Goal: Task Accomplishment & Management: Manage account settings

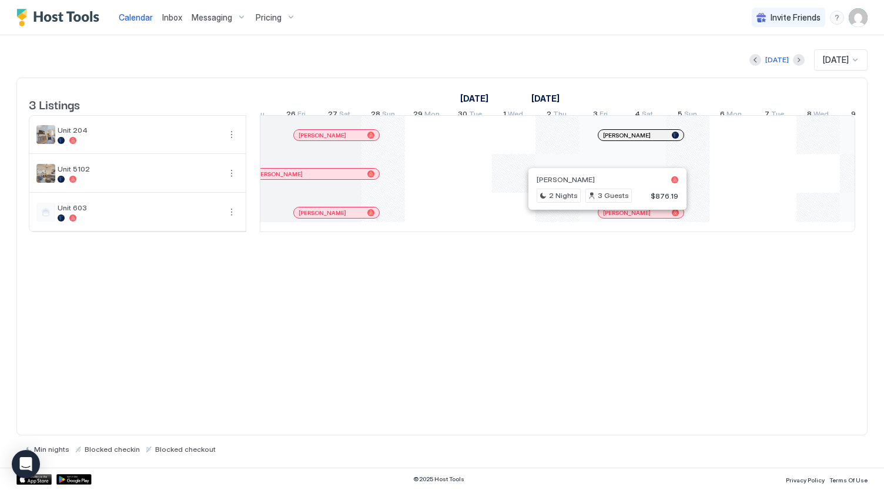
click at [626, 217] on div at bounding box center [627, 212] width 9 height 9
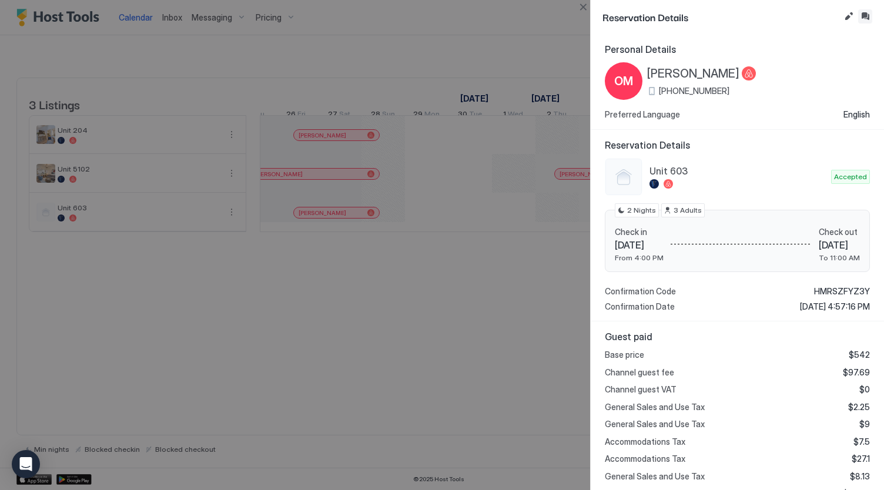
click at [863, 17] on button "Inbox" at bounding box center [865, 16] width 14 height 14
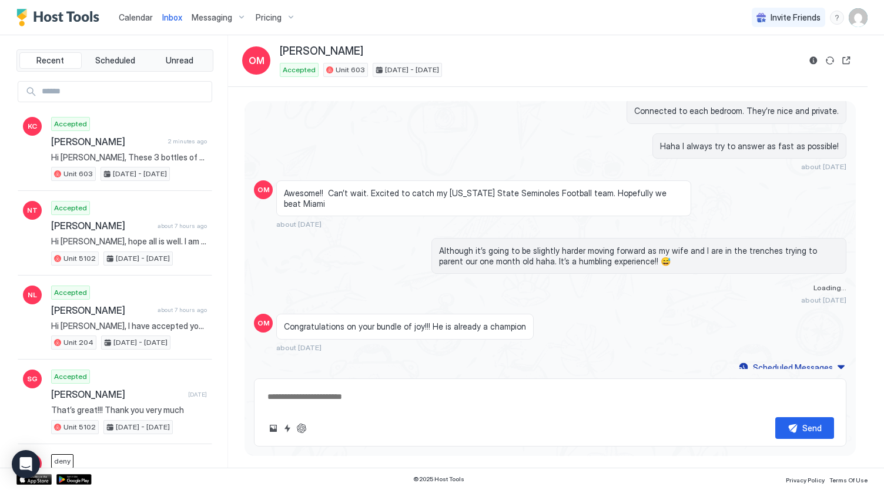
click at [769, 370] on div "Loading messages... [DATE] Hi [PERSON_NAME], I have accepted your booking. As i…" at bounding box center [549, 274] width 611 height 346
click at [763, 363] on div "Scheduled Messages" at bounding box center [793, 367] width 80 height 12
type textarea "*"
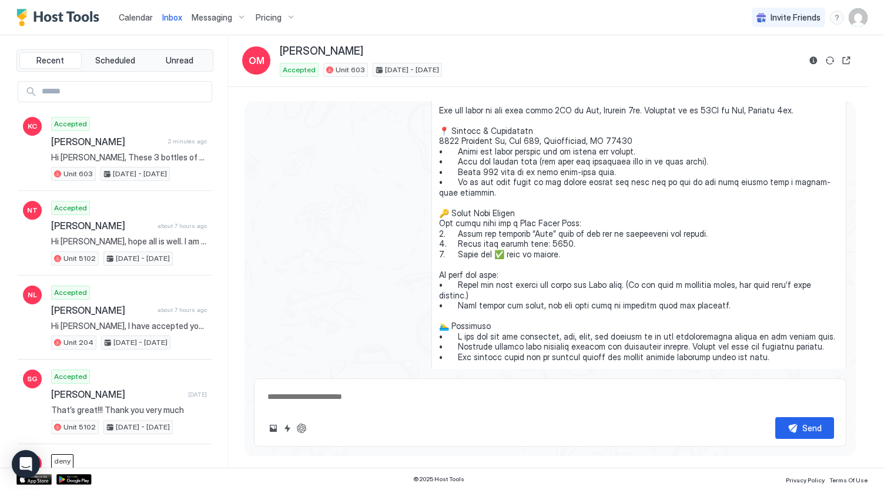
click at [222, 25] on div "Messaging" at bounding box center [219, 18] width 64 height 20
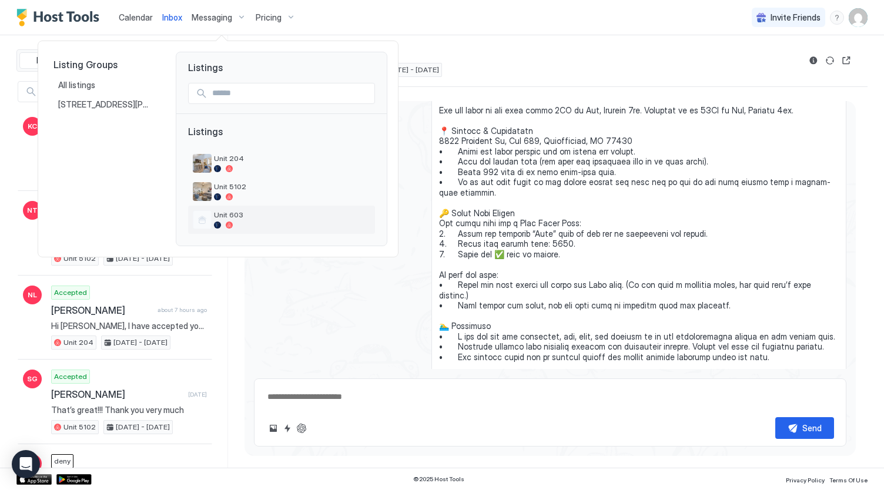
click at [224, 206] on div "Unit 603" at bounding box center [281, 220] width 187 height 28
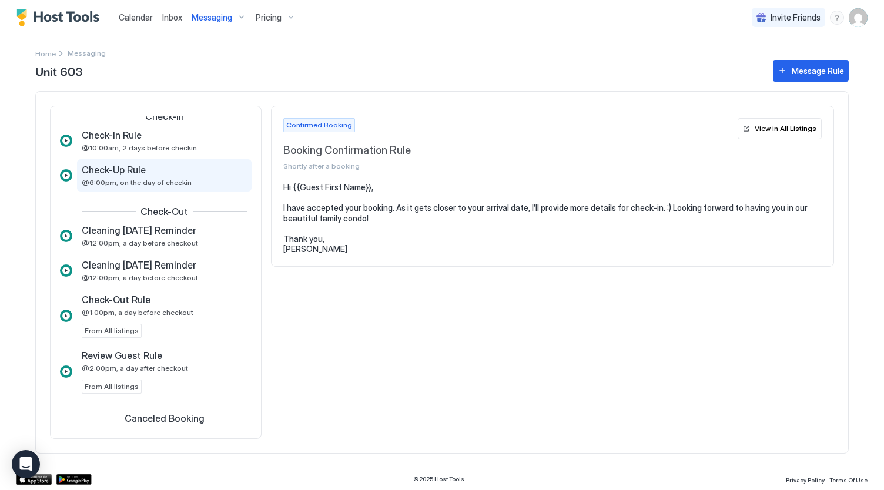
click at [134, 167] on span "Check-Up Rule" at bounding box center [114, 170] width 64 height 12
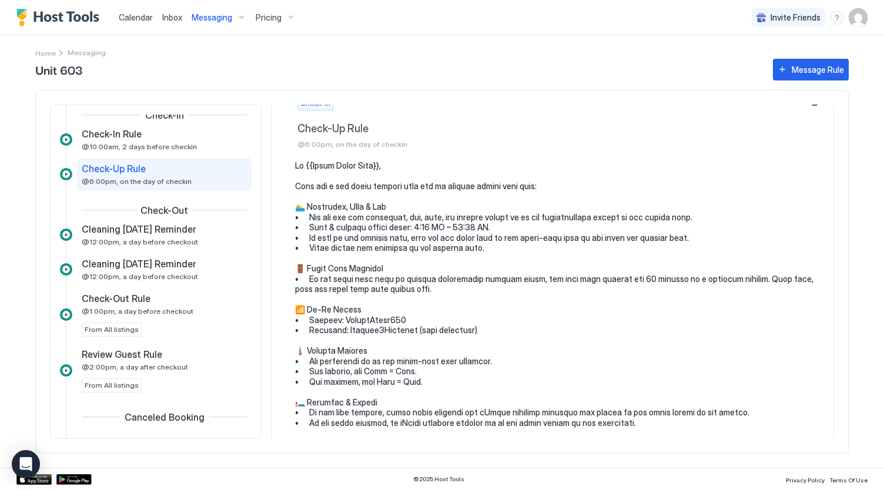
scroll to position [22, 0]
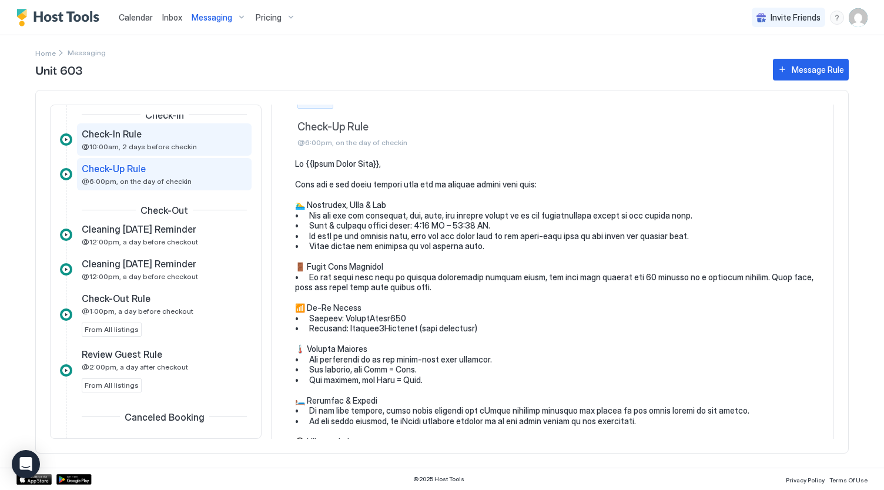
click at [170, 135] on div "Check-In Rule" at bounding box center [156, 134] width 149 height 12
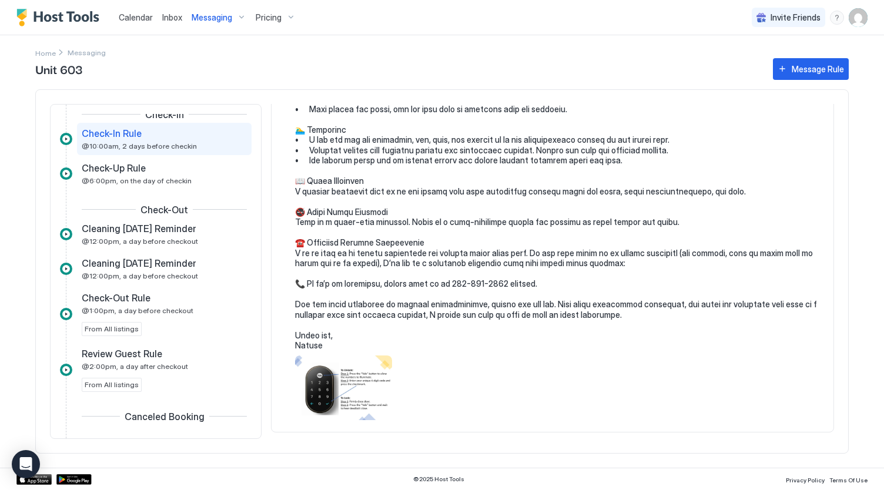
scroll to position [368, 0]
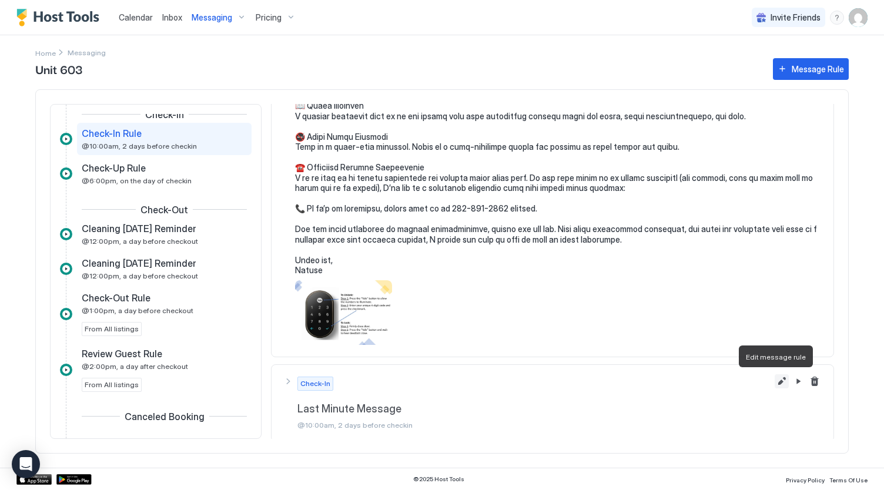
click at [775, 380] on button "Edit message rule" at bounding box center [782, 381] width 14 height 14
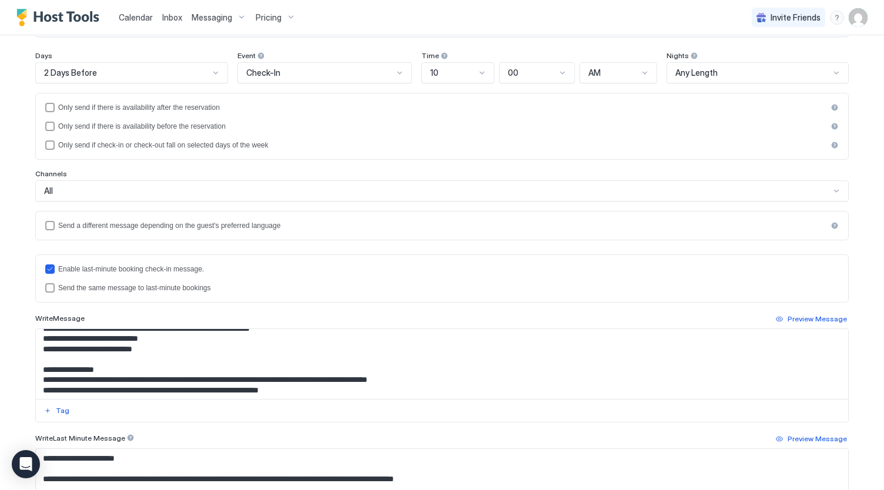
scroll to position [166, 0]
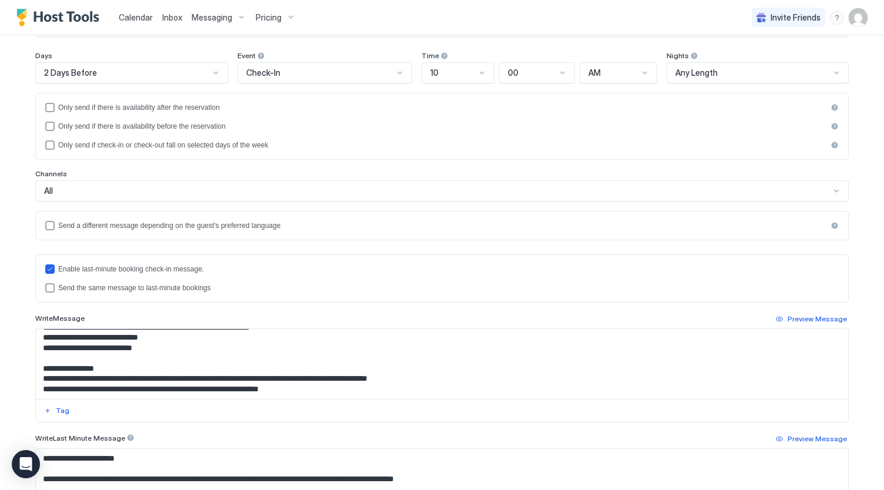
click at [159, 336] on textarea "Input Field" at bounding box center [442, 364] width 813 height 70
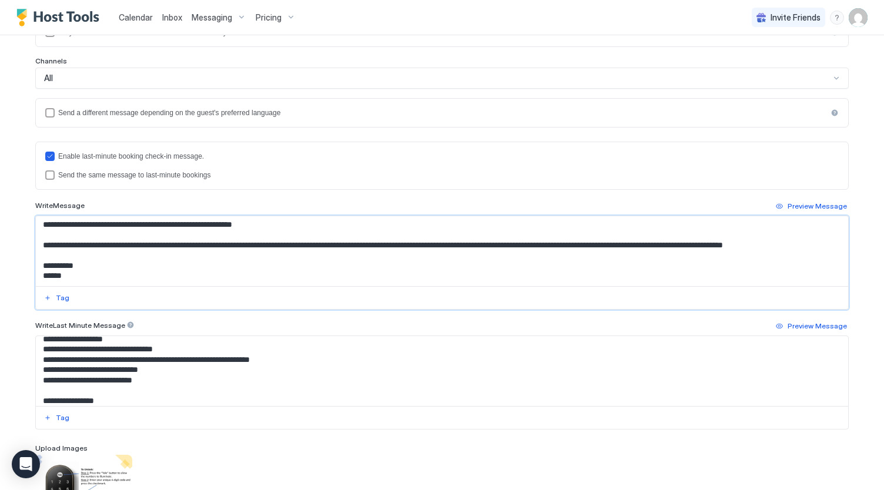
scroll to position [118, 0]
type textarea "**********"
click at [159, 367] on textarea "Input Field" at bounding box center [442, 371] width 813 height 70
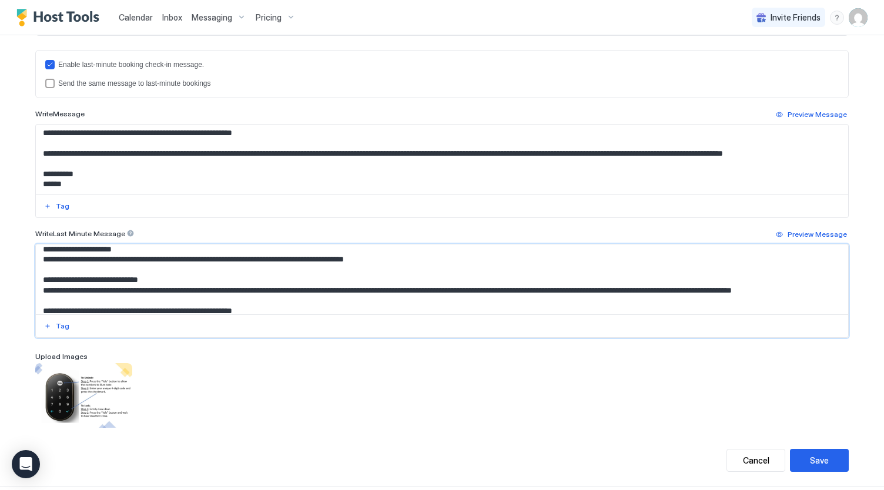
scroll to position [353, 0]
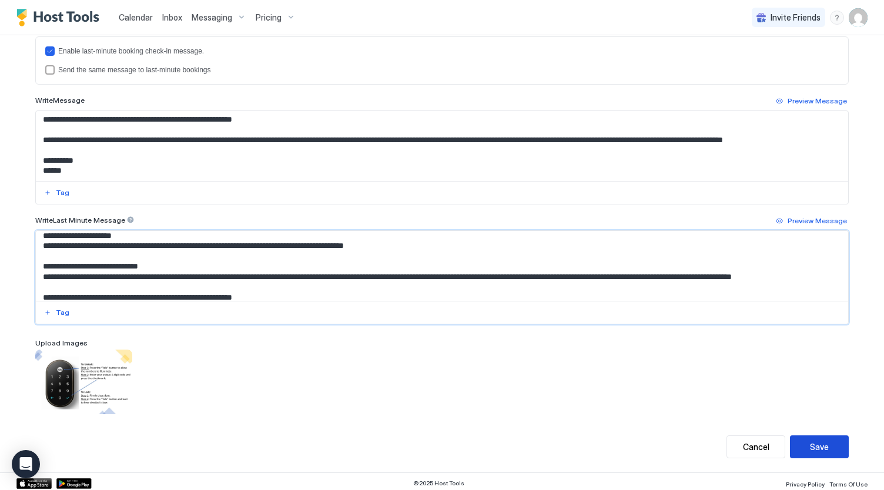
type textarea "**********"
click at [835, 445] on button "Save" at bounding box center [819, 446] width 59 height 23
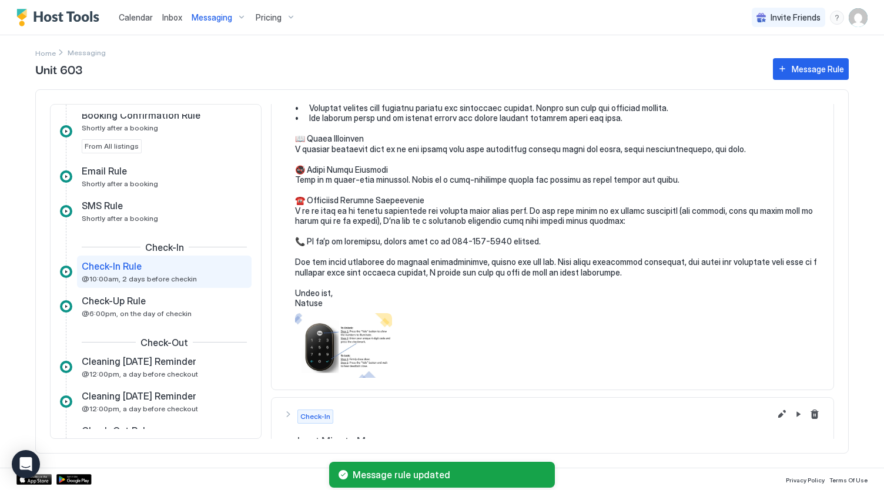
scroll to position [368, 0]
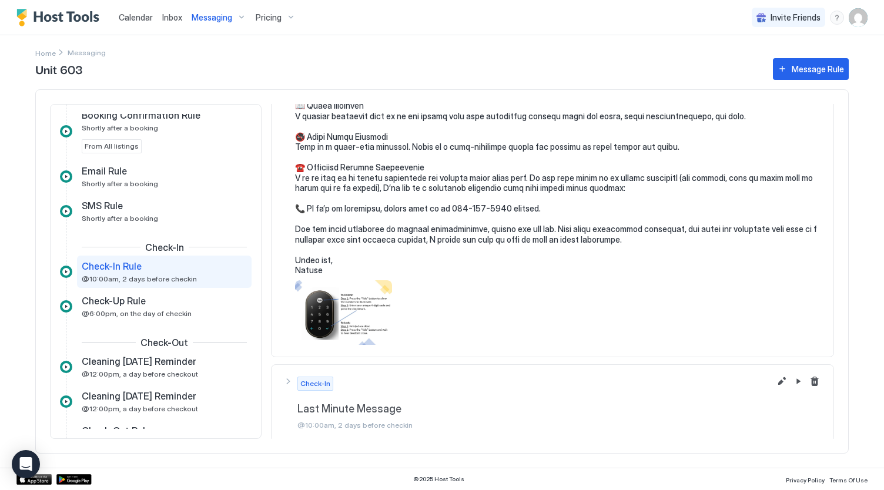
drag, startPoint x: 134, startPoint y: 21, endPoint x: 224, endPoint y: 32, distance: 91.3
click at [134, 21] on span "Calendar" at bounding box center [136, 17] width 34 height 10
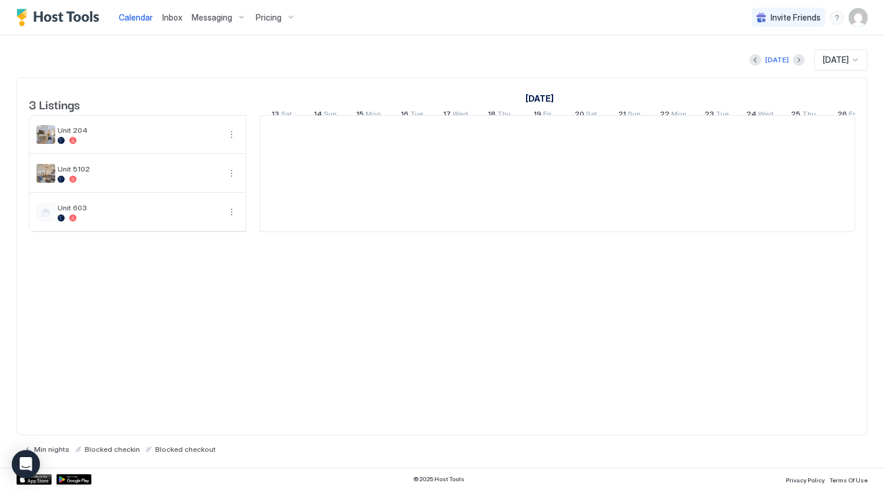
scroll to position [0, 653]
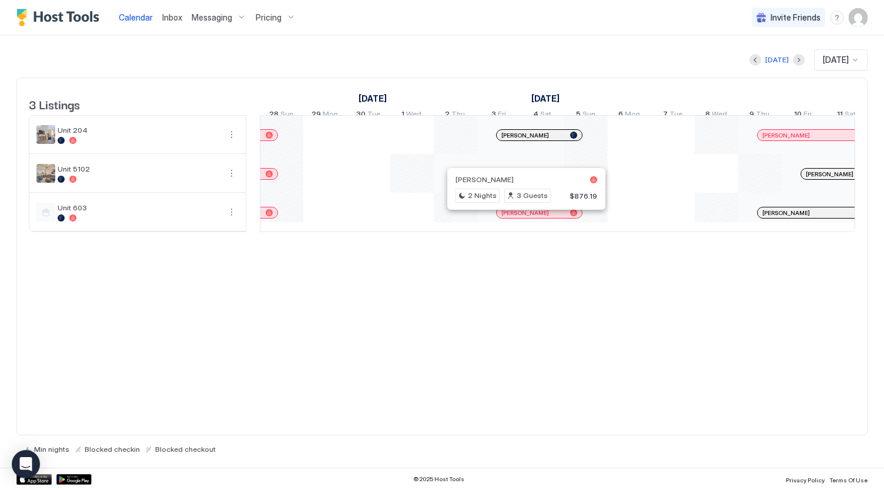
click at [526, 217] on div at bounding box center [526, 212] width 9 height 9
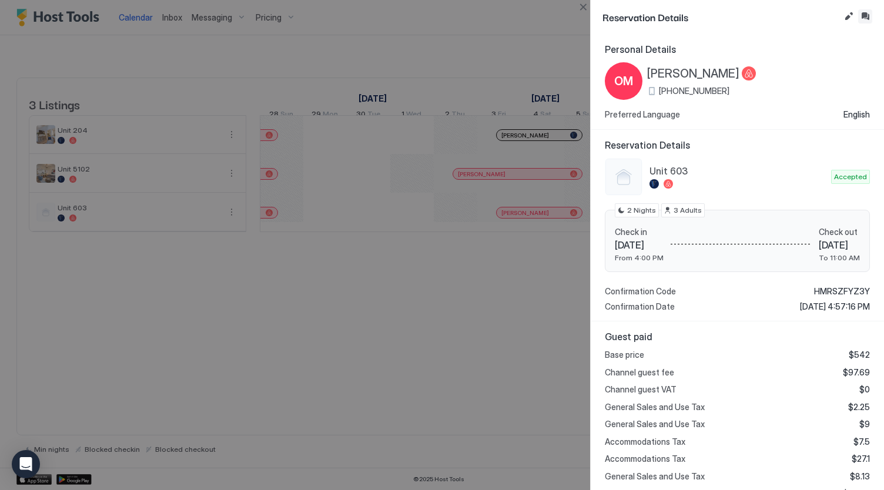
click at [865, 17] on button "Inbox" at bounding box center [865, 16] width 14 height 14
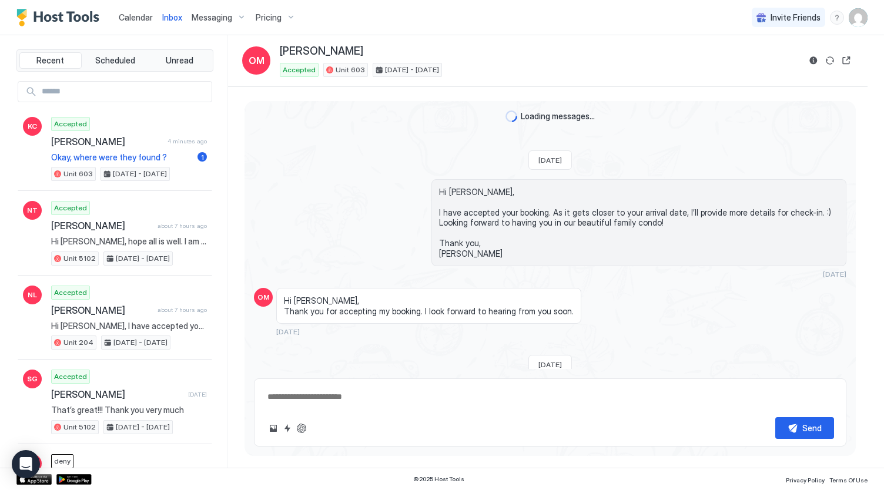
scroll to position [655, 0]
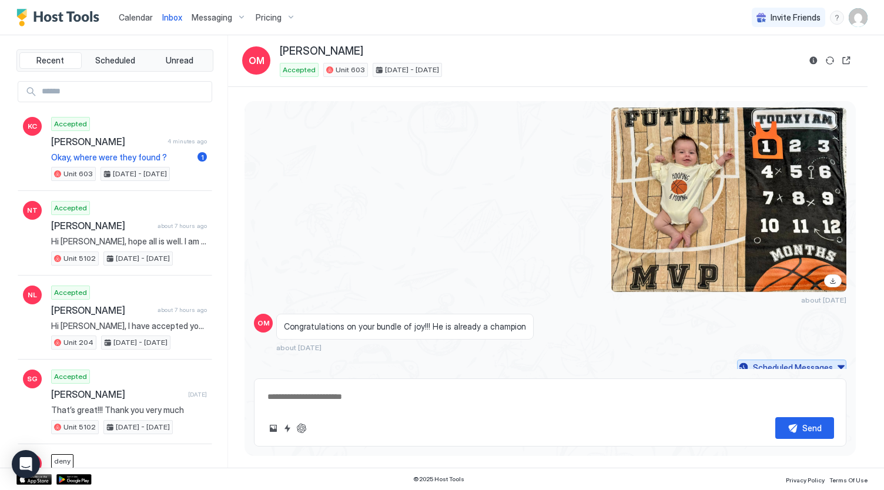
click at [825, 366] on button "Scheduled Messages" at bounding box center [791, 368] width 109 height 16
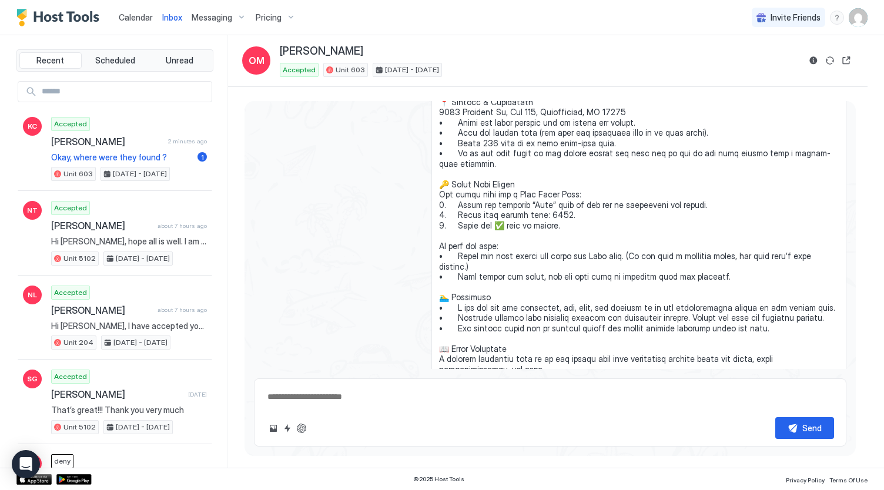
scroll to position [1045, 0]
click at [140, 19] on span "Calendar" at bounding box center [136, 17] width 34 height 10
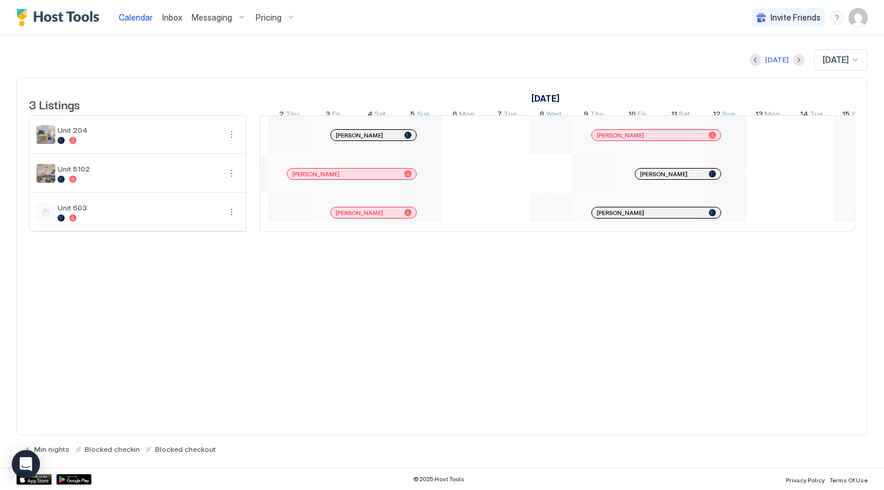
scroll to position [0, 896]
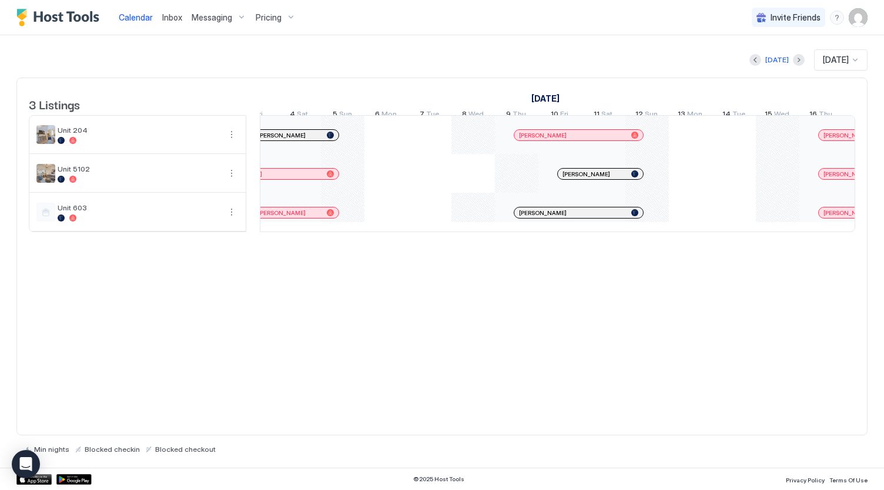
click at [604, 217] on div at bounding box center [604, 212] width 9 height 9
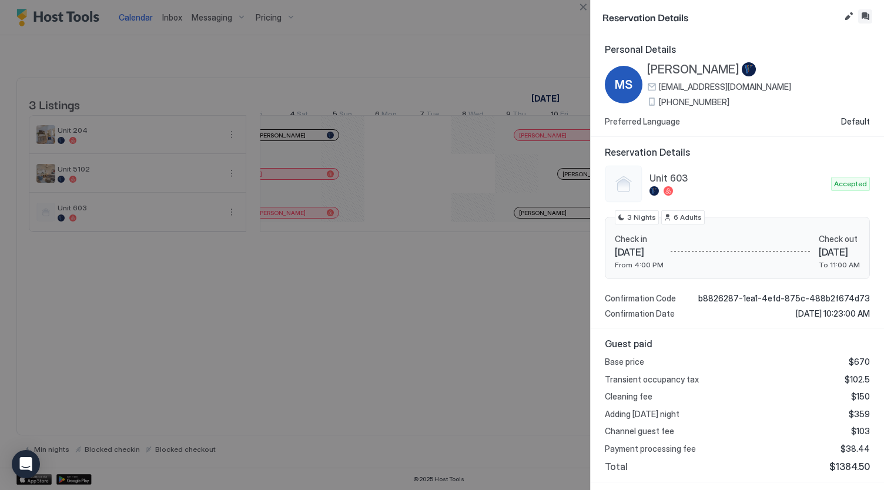
click at [862, 15] on button "Inbox" at bounding box center [865, 16] width 14 height 14
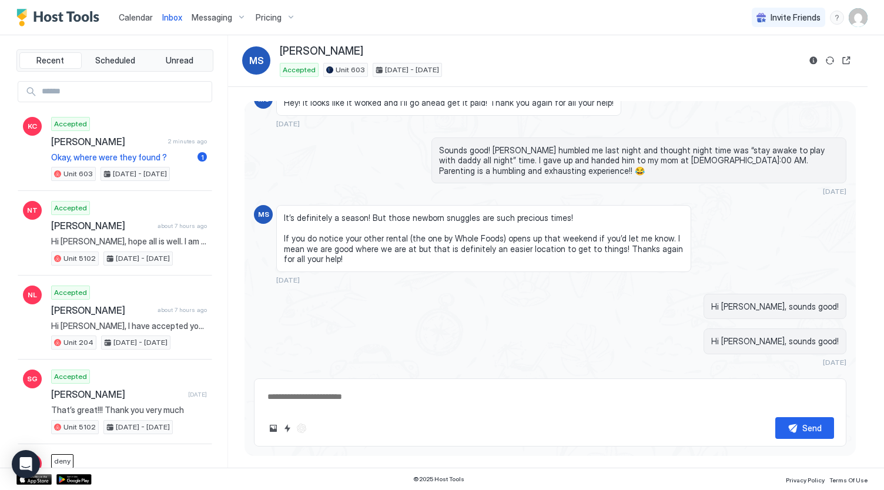
click at [796, 374] on button "Scheduled Messages" at bounding box center [791, 382] width 109 height 16
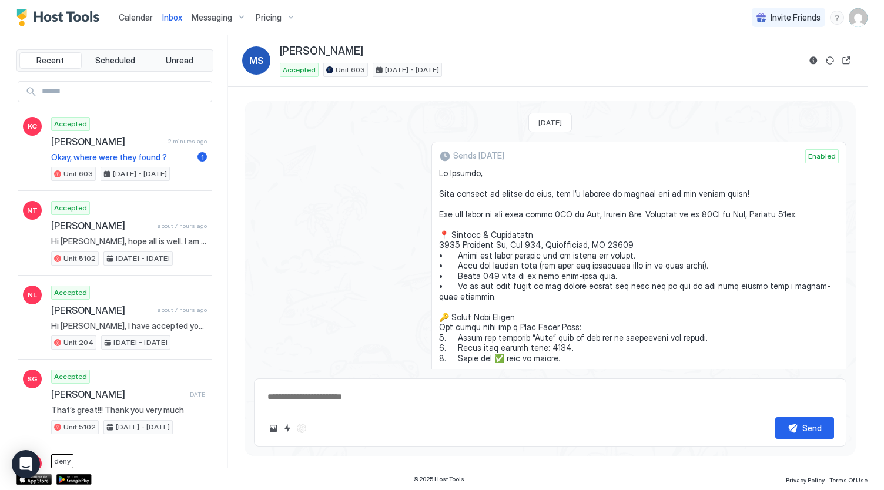
click at [138, 19] on span "Calendar" at bounding box center [136, 17] width 34 height 10
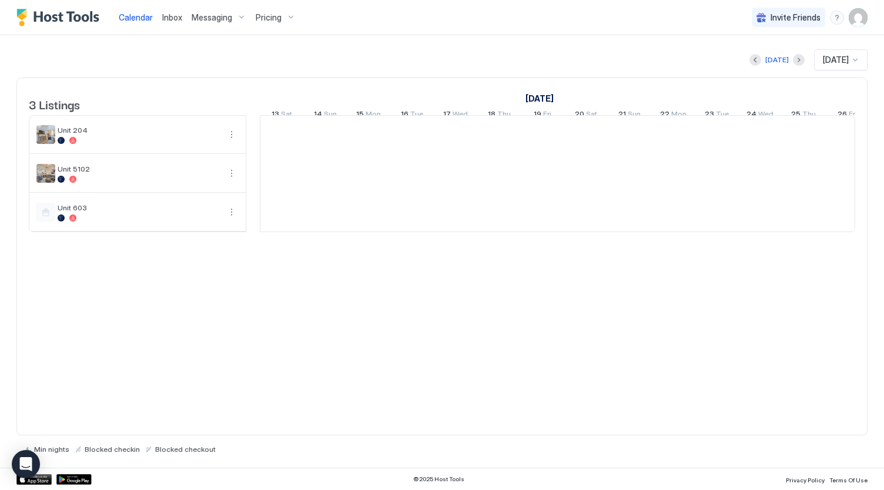
scroll to position [0, 653]
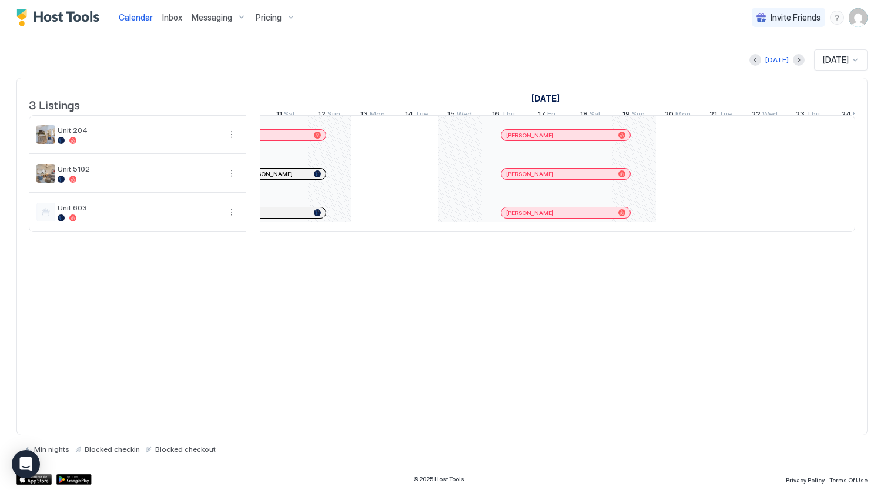
click at [0, 0] on div at bounding box center [0, 0] width 0 height 0
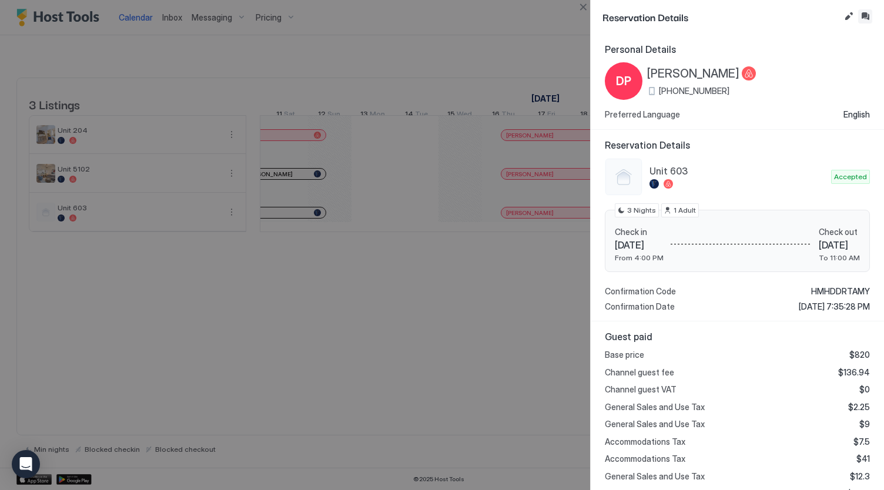
click at [862, 16] on button "Inbox" at bounding box center [865, 16] width 14 height 14
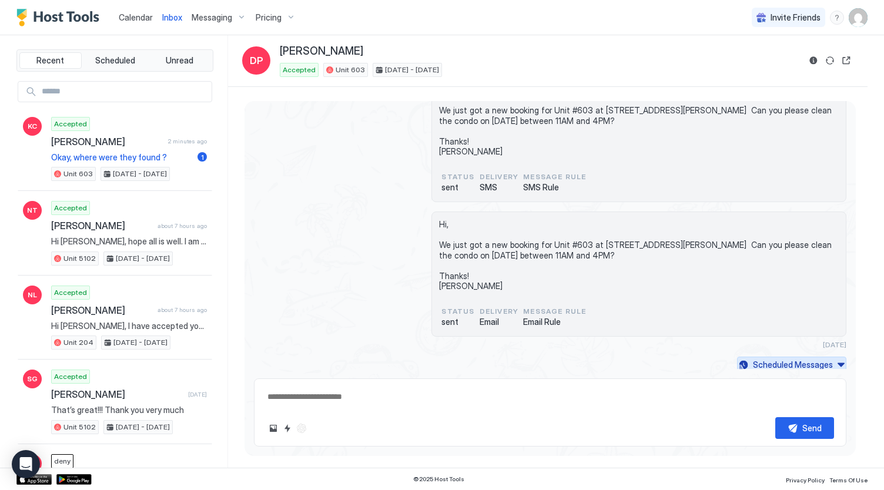
click at [774, 362] on div "Scheduled Messages" at bounding box center [793, 364] width 80 height 12
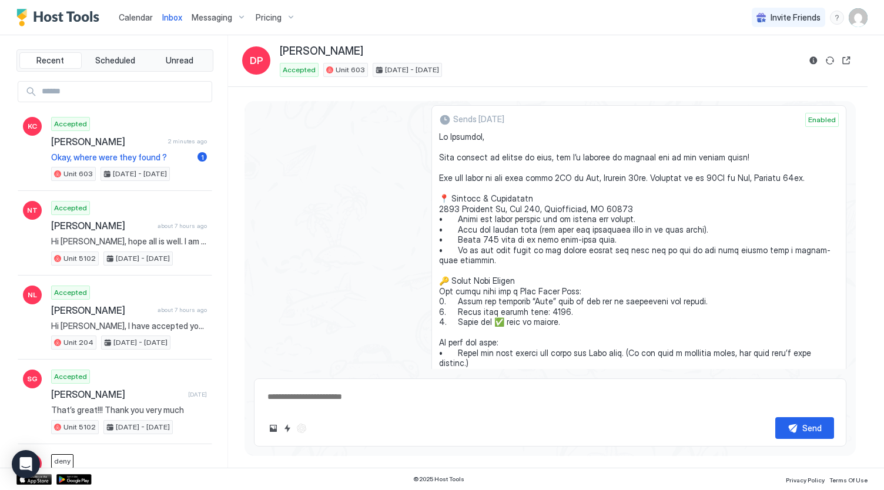
click at [140, 19] on span "Calendar" at bounding box center [136, 17] width 34 height 10
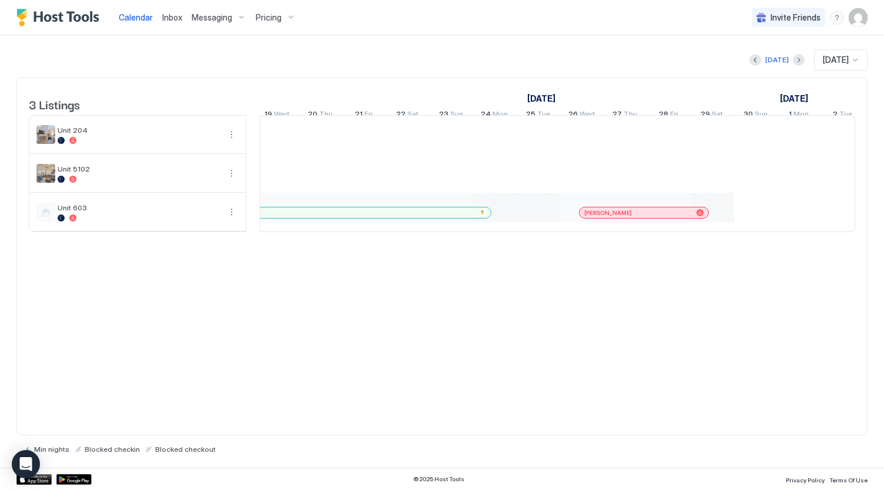
click at [637, 217] on div at bounding box center [638, 212] width 9 height 9
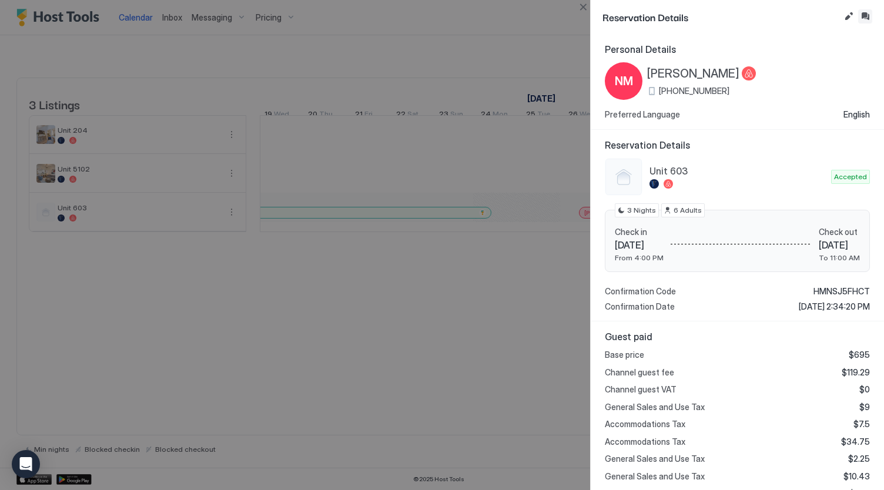
click at [862, 16] on button "Inbox" at bounding box center [865, 16] width 14 height 14
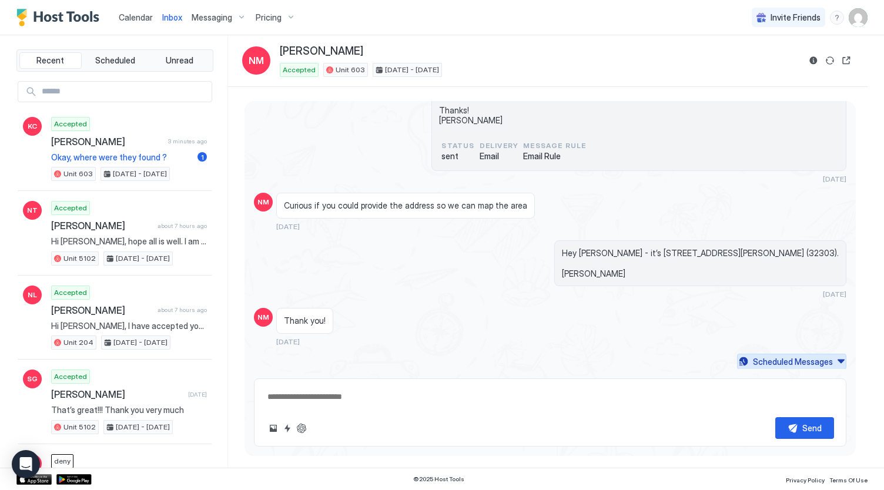
click at [816, 361] on div "Scheduled Messages" at bounding box center [793, 362] width 80 height 12
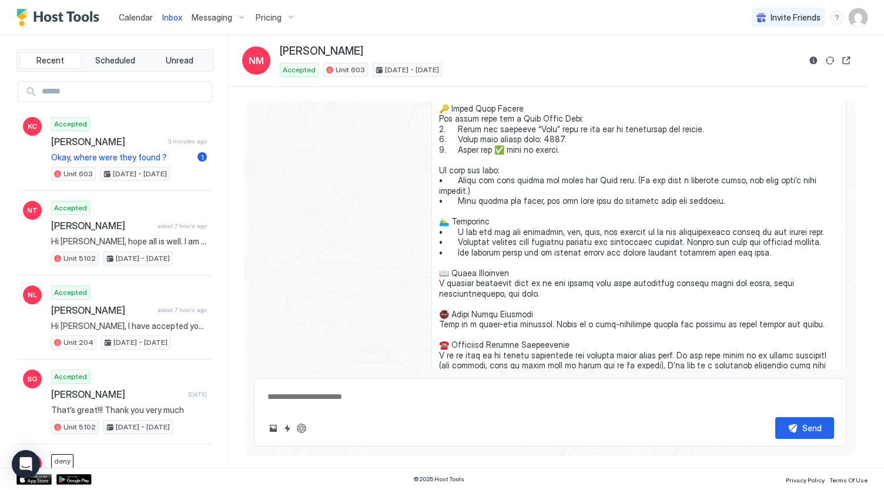
click at [141, 19] on span "Calendar" at bounding box center [136, 17] width 34 height 10
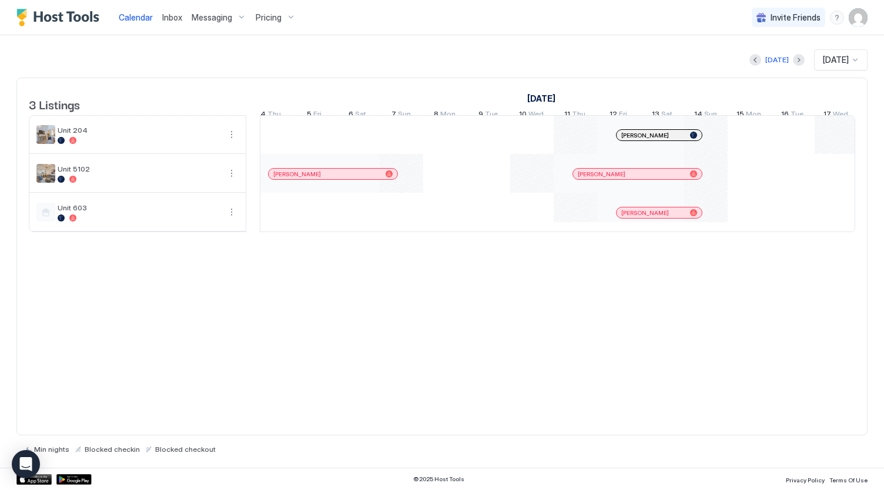
click at [667, 217] on div at bounding box center [667, 212] width 9 height 9
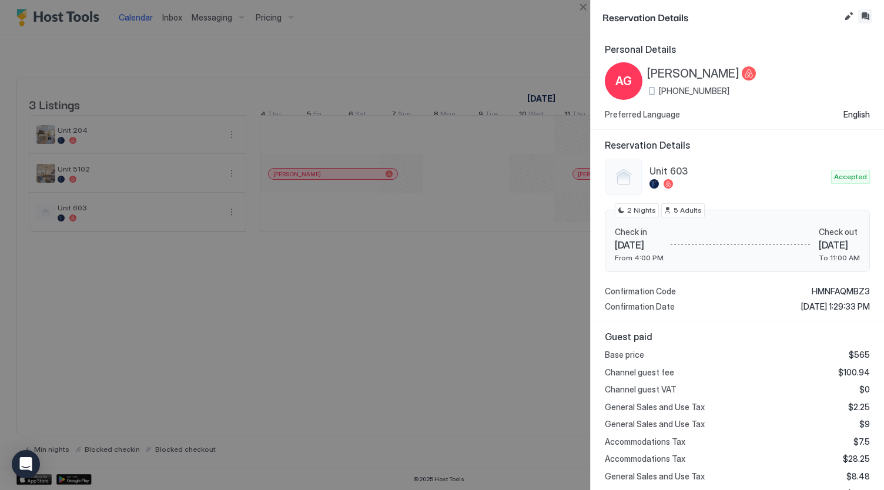
click at [863, 18] on button "Inbox" at bounding box center [865, 16] width 14 height 14
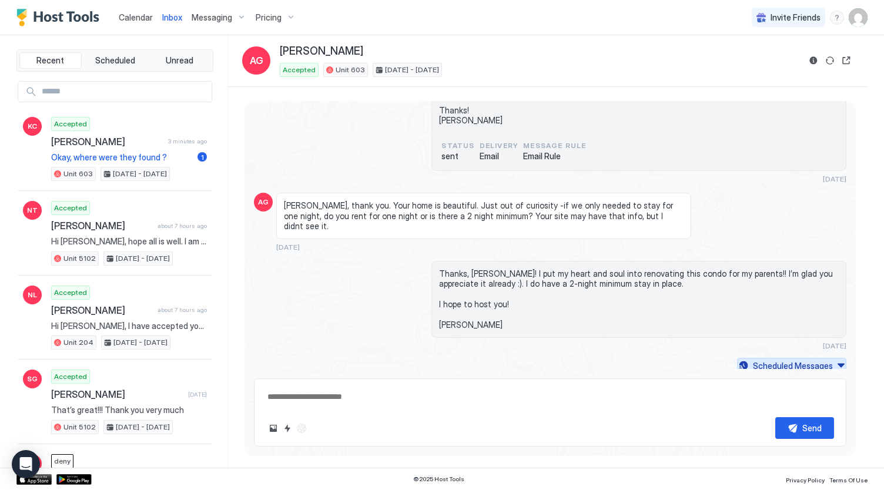
click at [774, 360] on div "Scheduled Messages" at bounding box center [793, 366] width 80 height 12
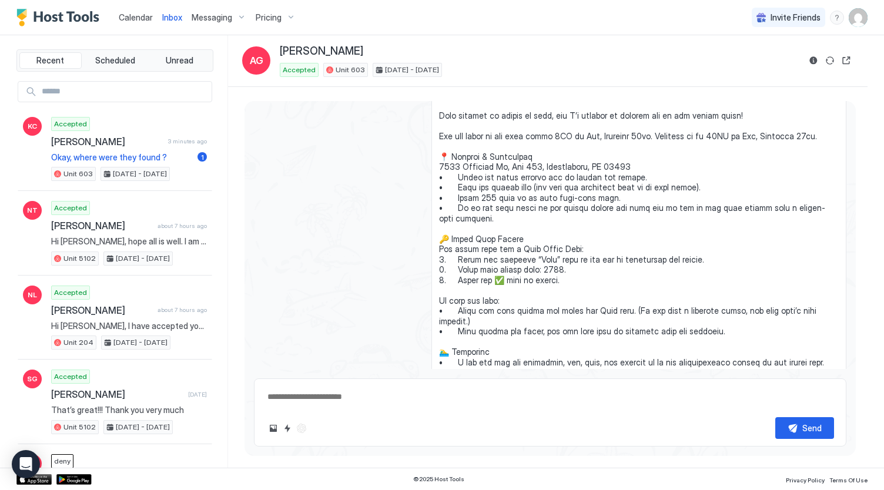
type textarea "*"
click at [126, 18] on span "Calendar" at bounding box center [136, 17] width 34 height 10
